Goal: Information Seeking & Learning: Learn about a topic

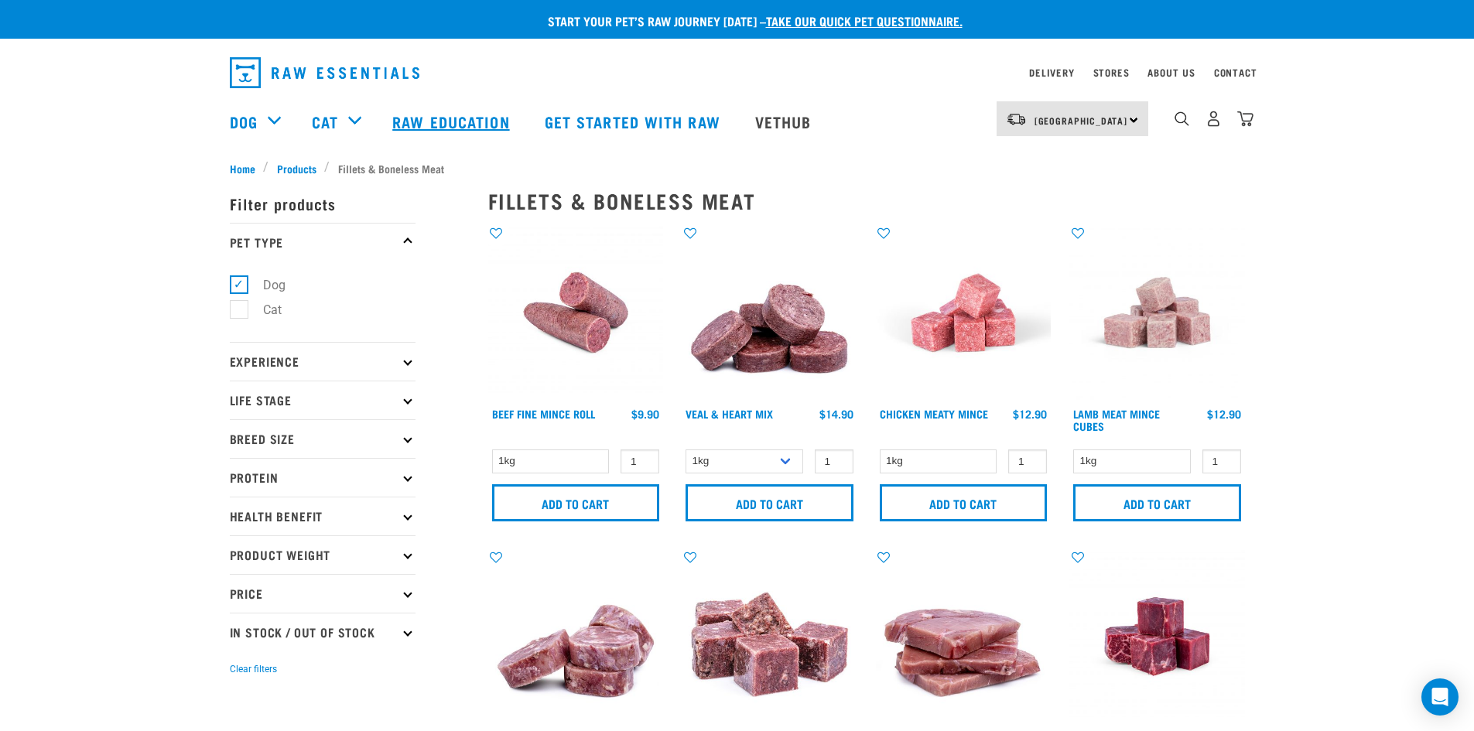
click at [446, 118] on link "Raw Education" at bounding box center [453, 122] width 152 height 62
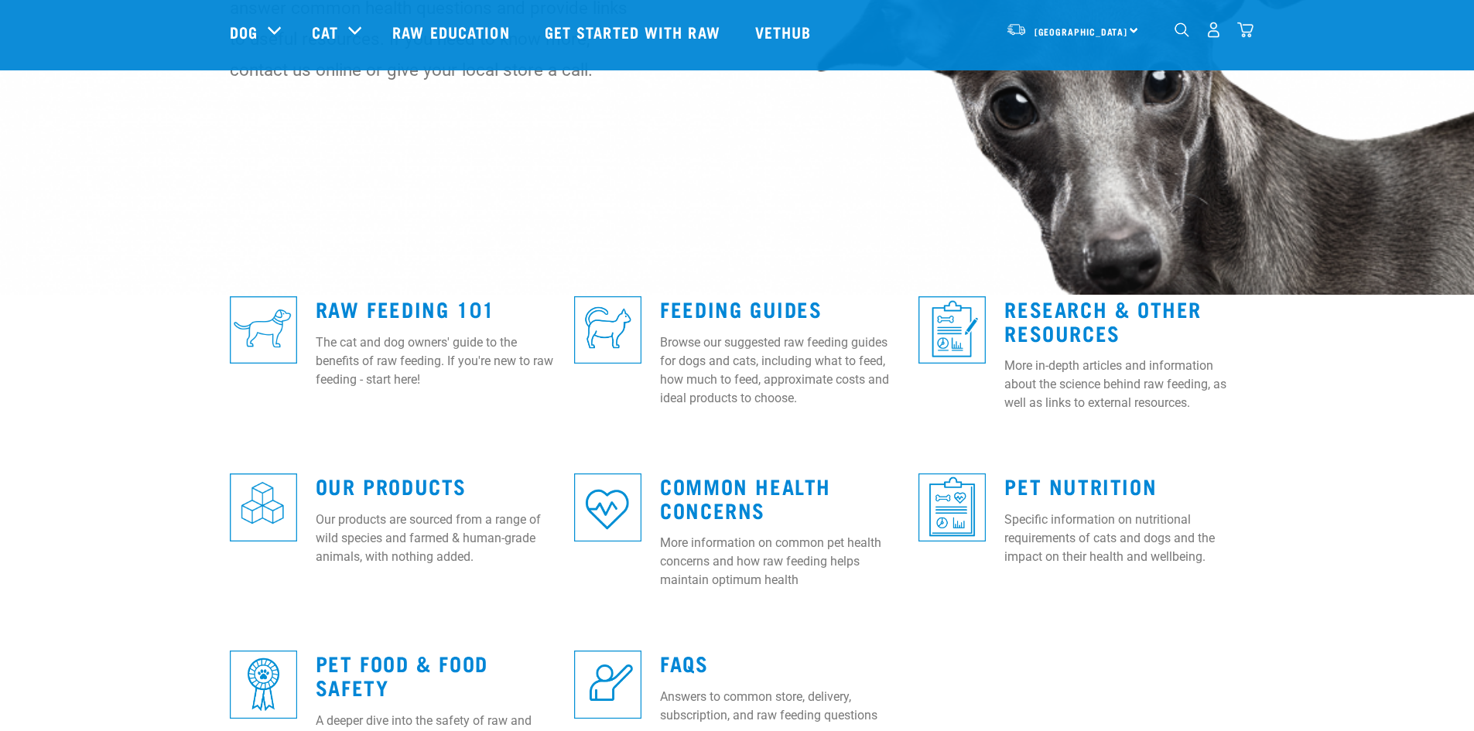
scroll to position [232, 0]
click at [406, 303] on link "Raw Feeding 101" at bounding box center [406, 308] width 180 height 12
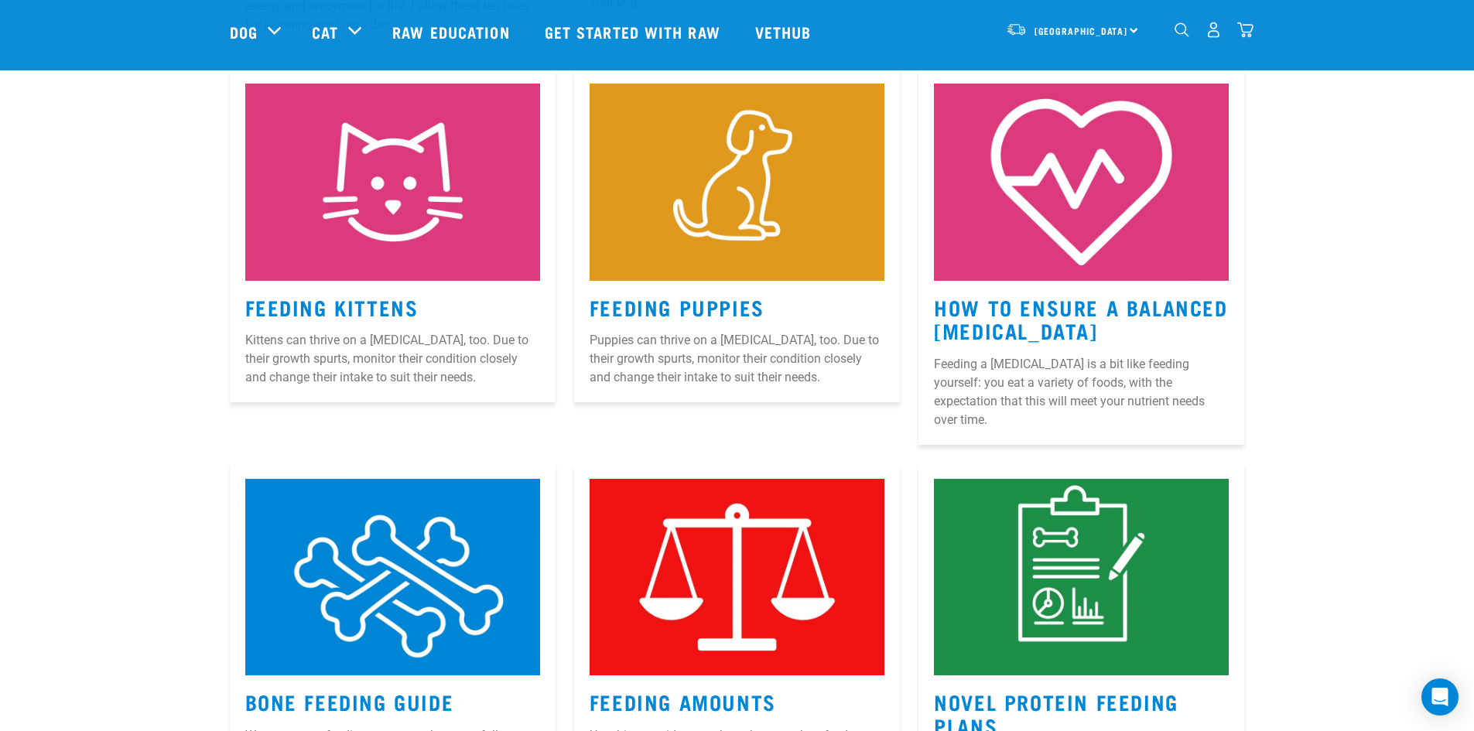
scroll to position [1084, 0]
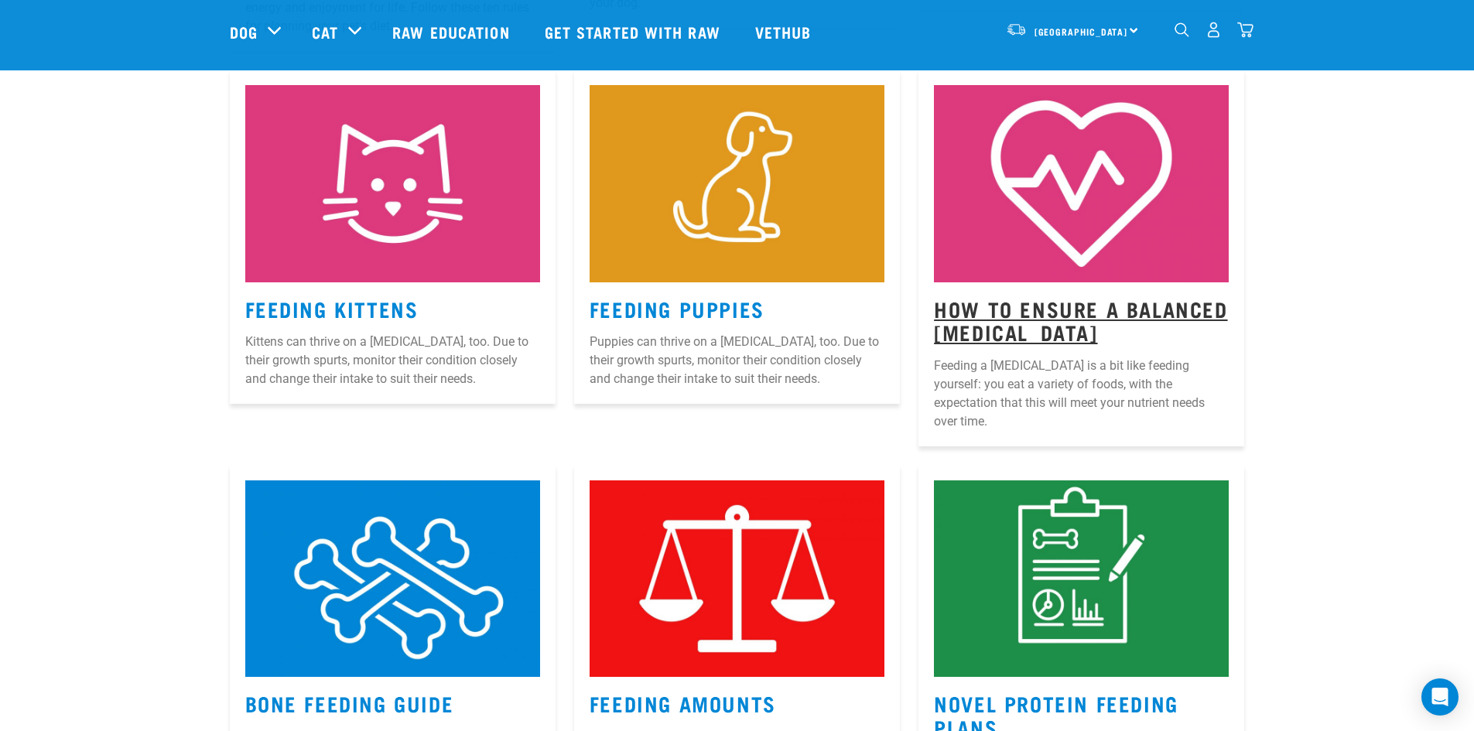
click at [991, 307] on link "How to Ensure a Balanced [MEDICAL_DATA]" at bounding box center [1080, 321] width 293 height 36
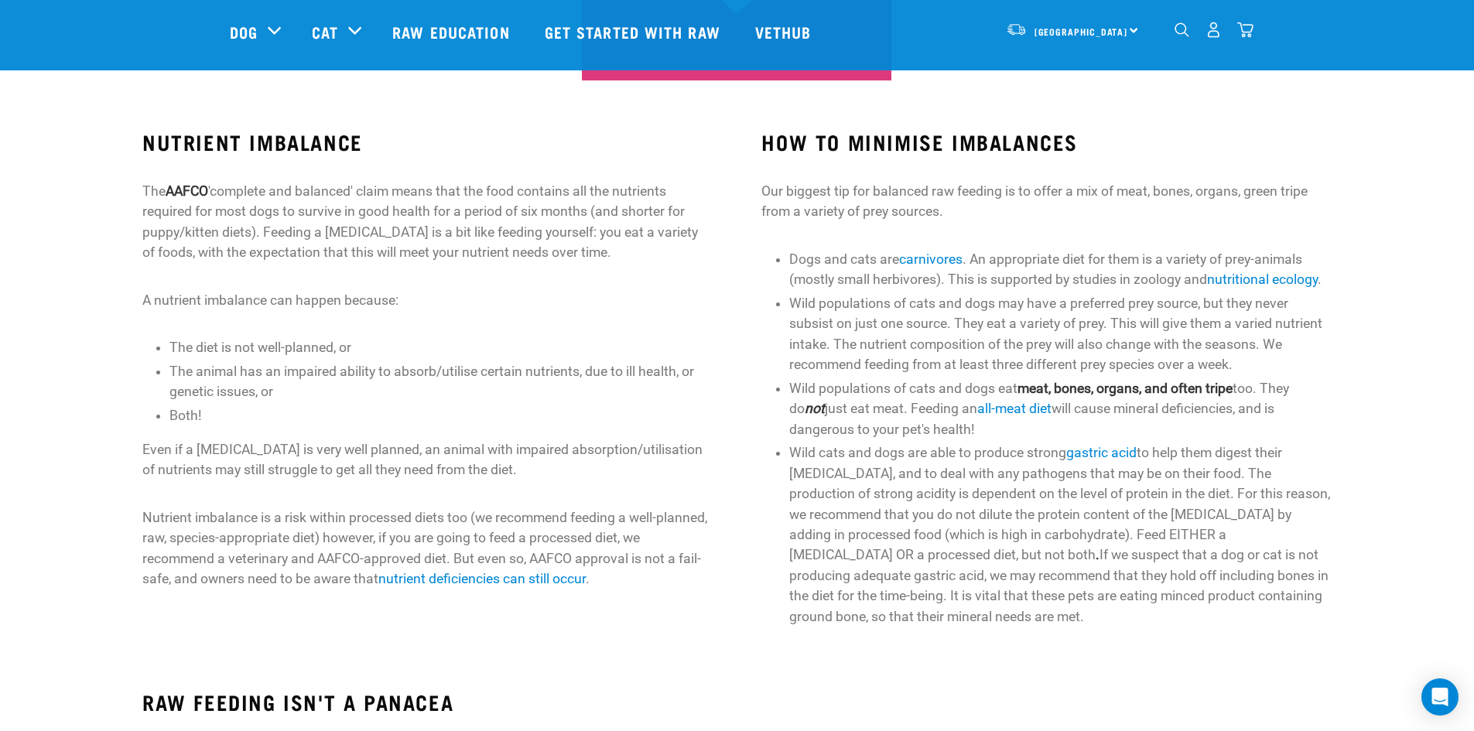
scroll to position [464, 0]
